Goal: Transaction & Acquisition: Purchase product/service

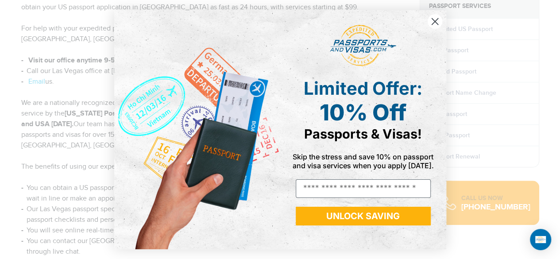
scroll to position [256, 0]
click at [431, 25] on circle "Close dialog" at bounding box center [434, 21] width 15 height 15
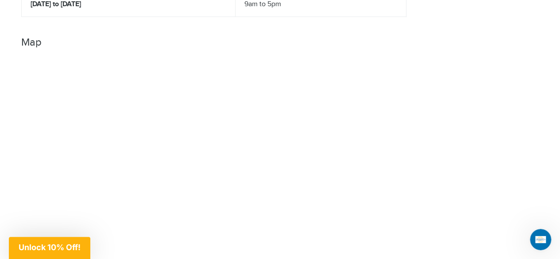
scroll to position [591, 0]
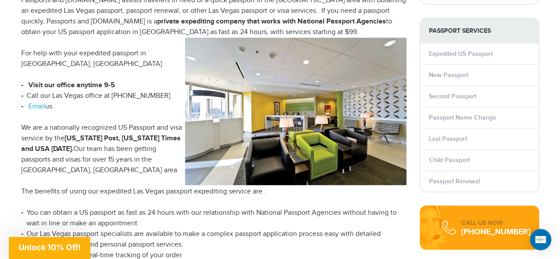
scroll to position [228, 0]
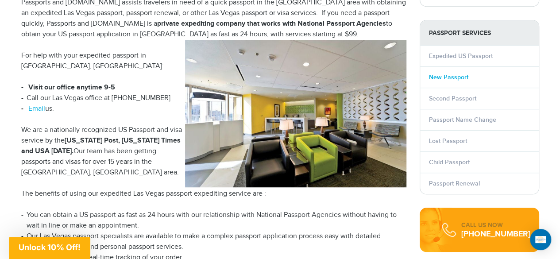
click at [460, 73] on link "New Passport" at bounding box center [448, 77] width 39 height 8
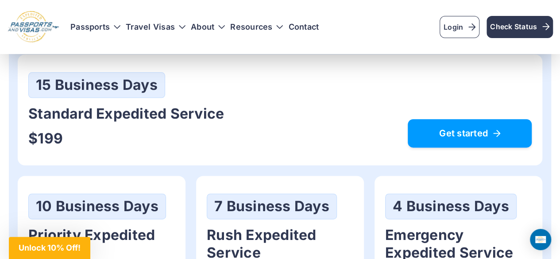
scroll to position [508, 0]
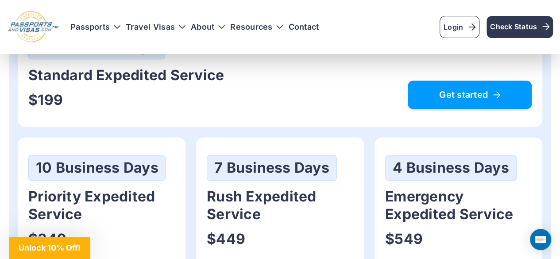
click at [419, 97] on span "Get started" at bounding box center [469, 94] width 101 height 9
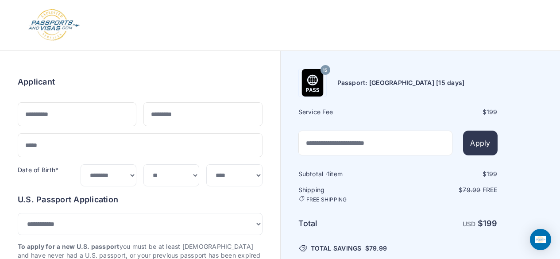
select select "***"
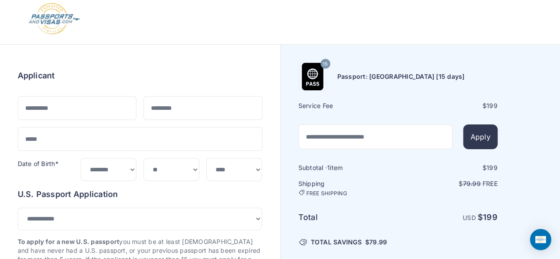
scroll to position [7, 0]
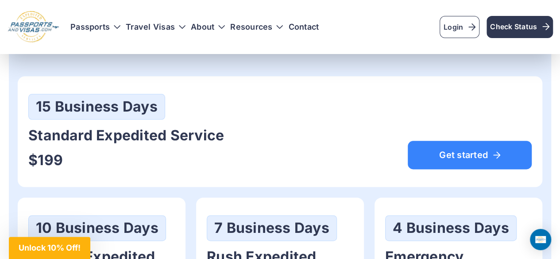
scroll to position [487, 0]
